Goal: Information Seeking & Learning: Understand process/instructions

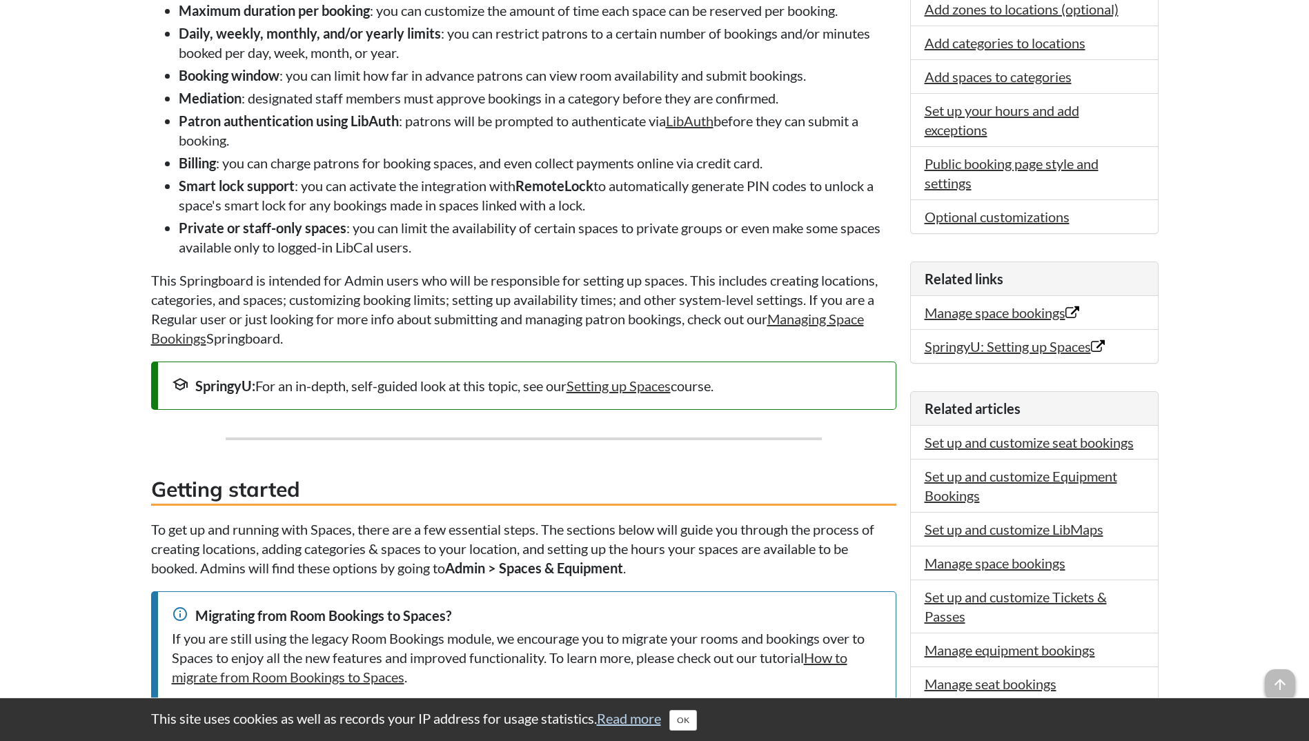
scroll to position [207, 0]
